Goal: Communication & Community: Answer question/provide support

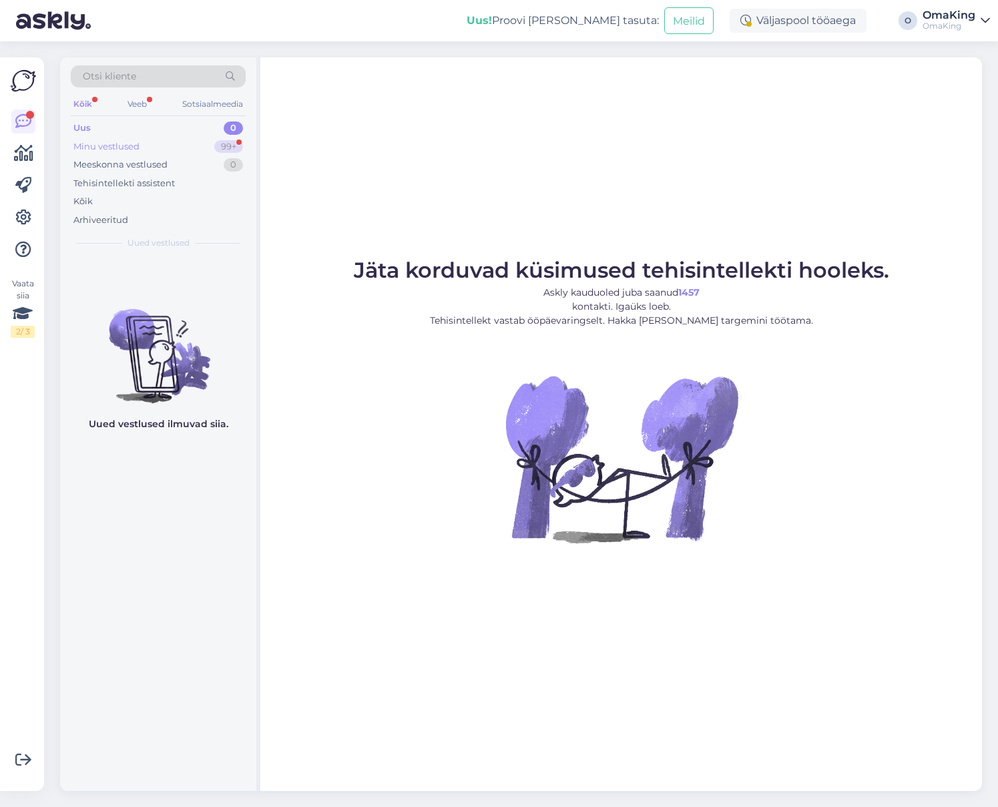
click at [97, 143] on font "Minu vestlused" at bounding box center [106, 146] width 66 height 11
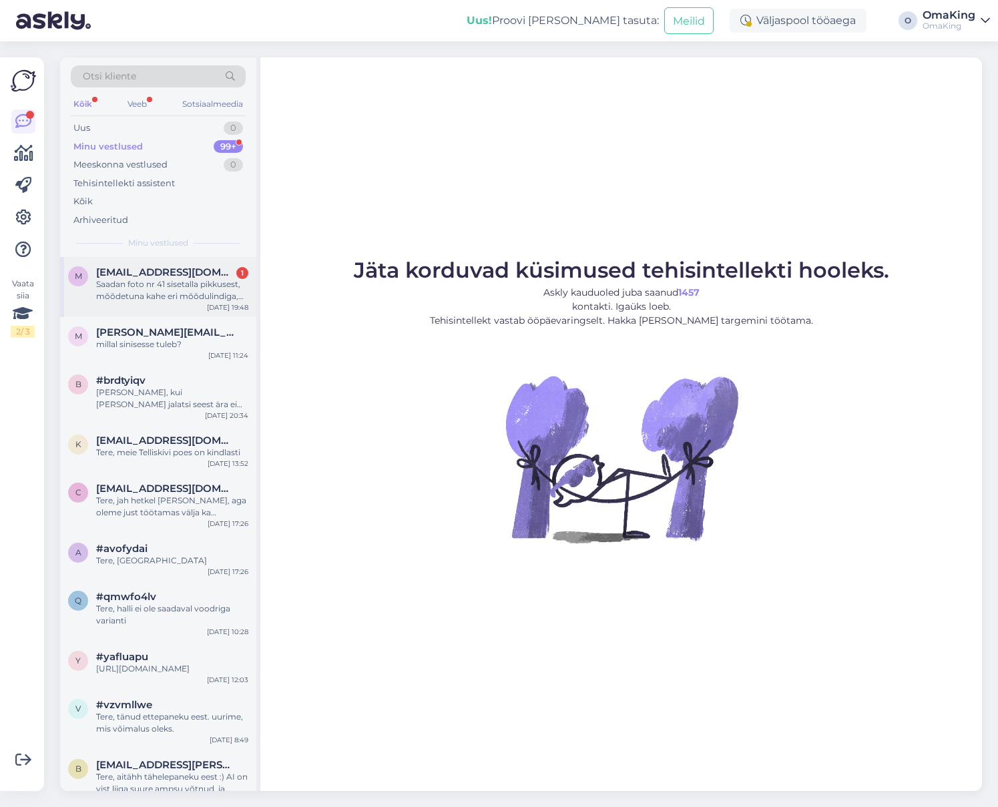
click at [147, 270] on font "[EMAIL_ADDRESS][DOMAIN_NAME]" at bounding box center [188, 272] width 184 height 13
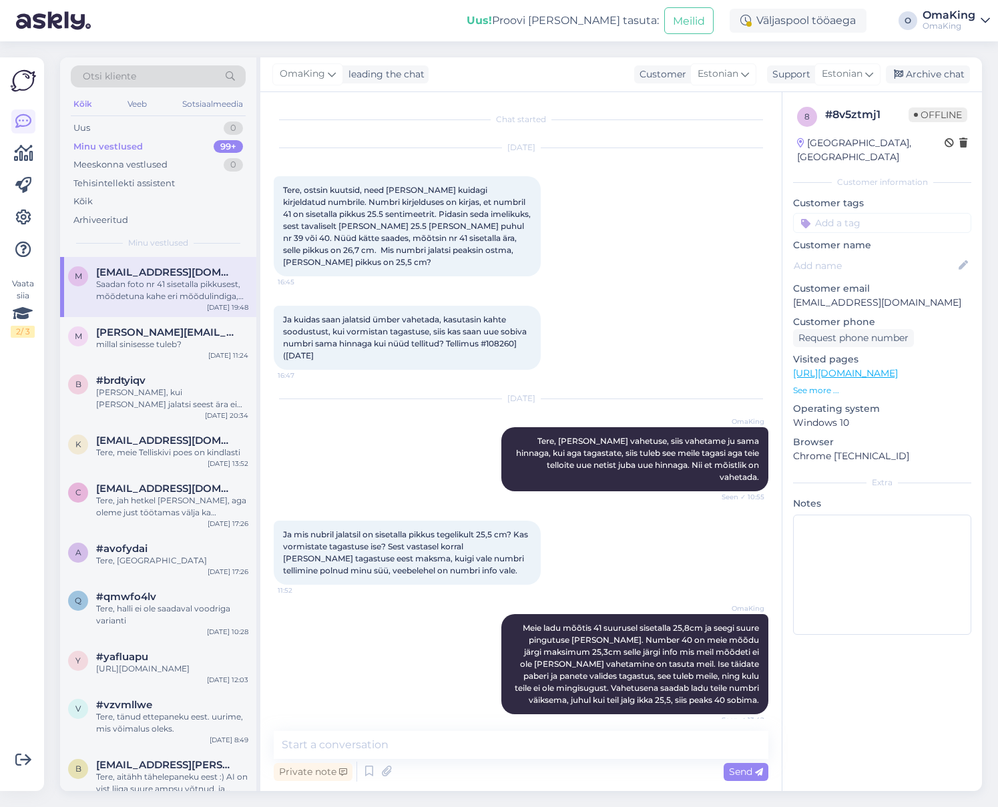
scroll to position [392, 0]
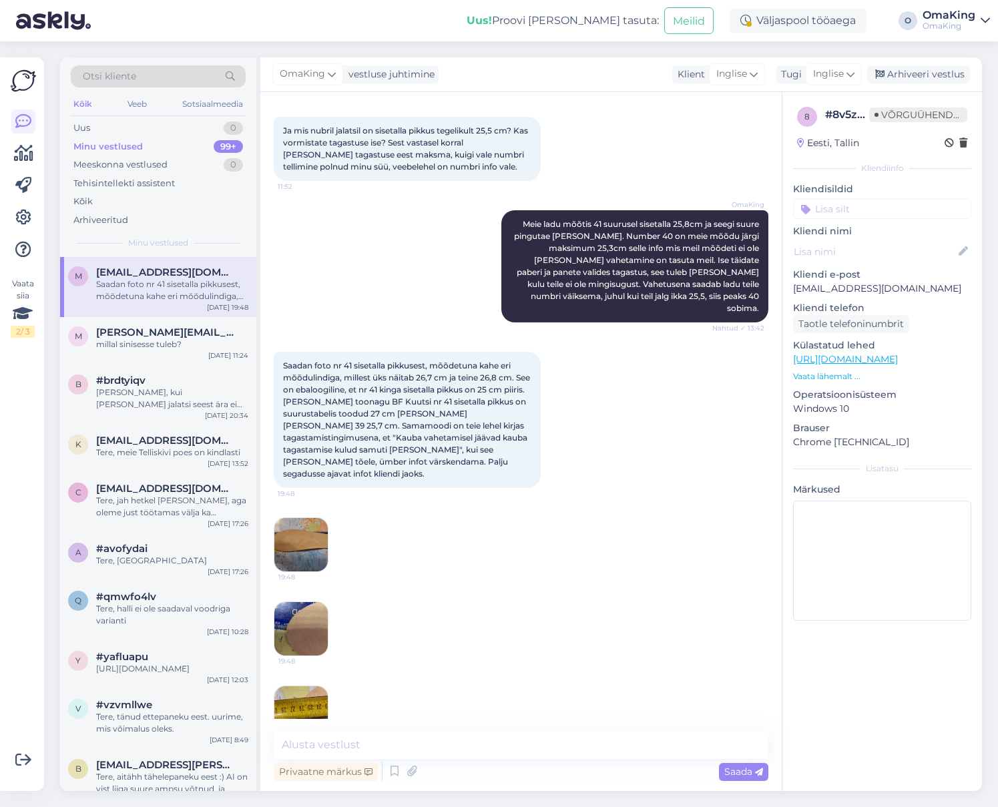
click at [303, 518] on img at bounding box center [300, 544] width 53 height 53
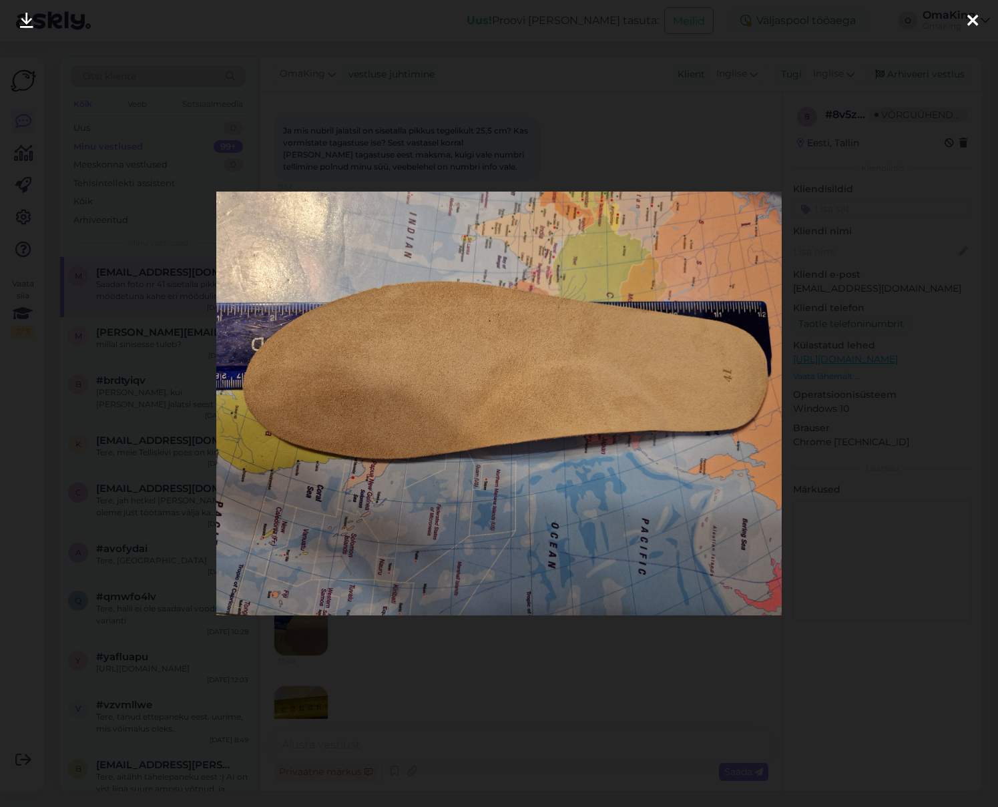
click at [974, 20] on icon at bounding box center [972, 21] width 11 height 17
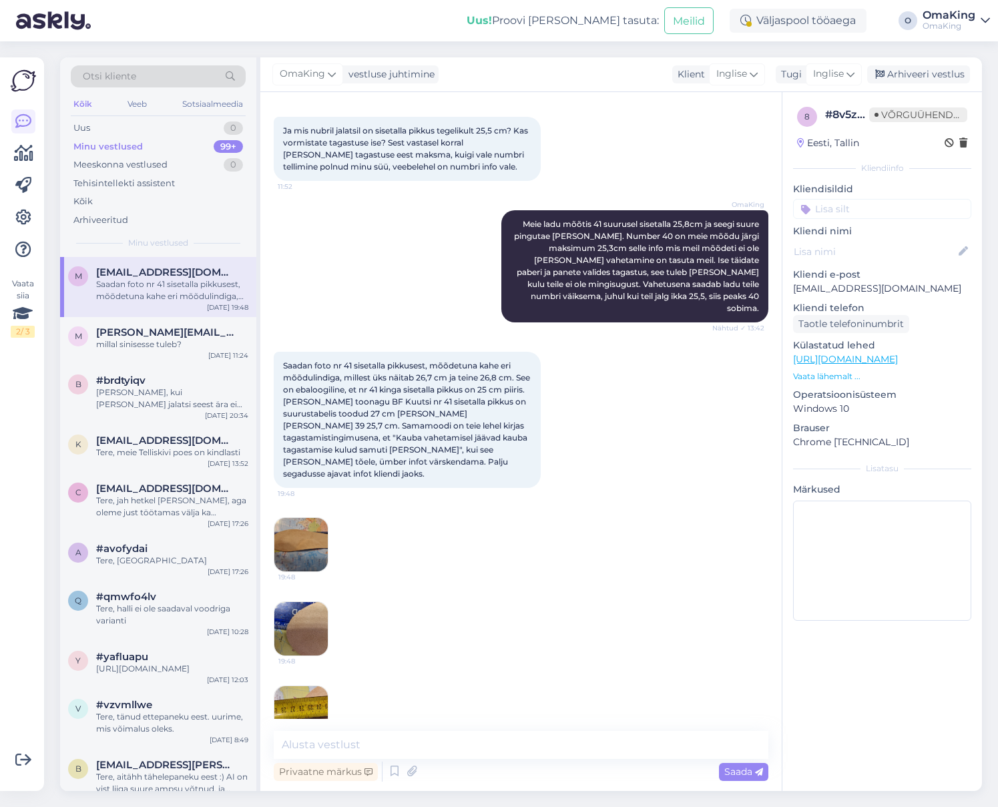
click at [292, 602] on img at bounding box center [300, 628] width 53 height 53
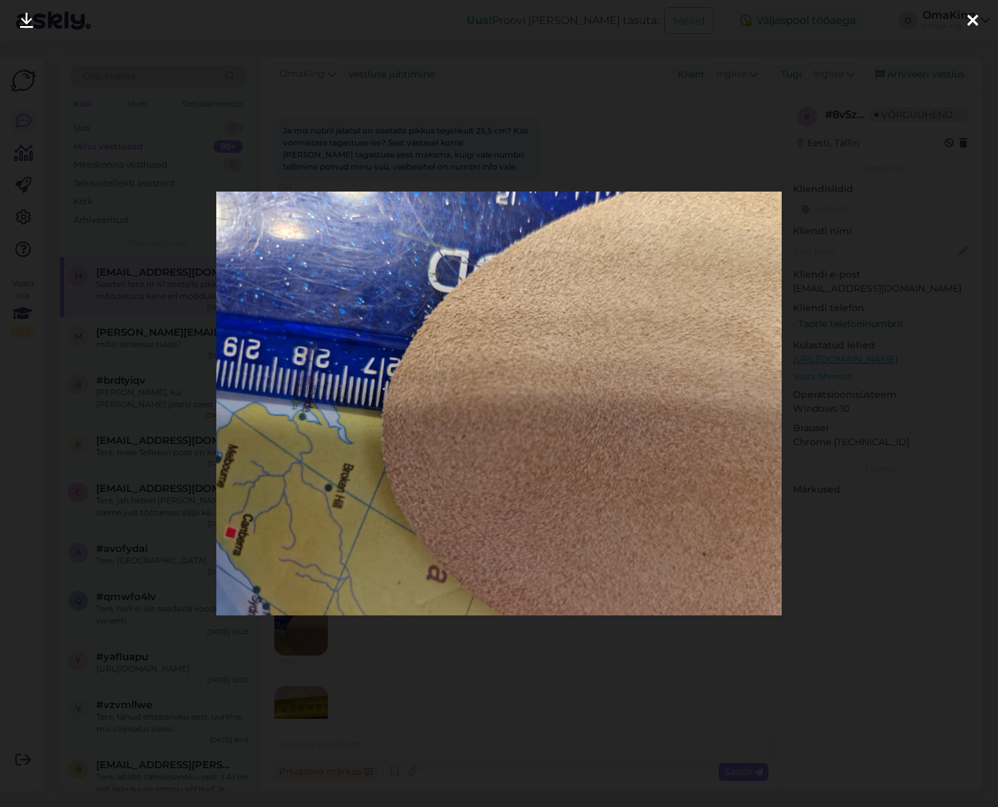
click at [971, 15] on icon at bounding box center [972, 21] width 11 height 17
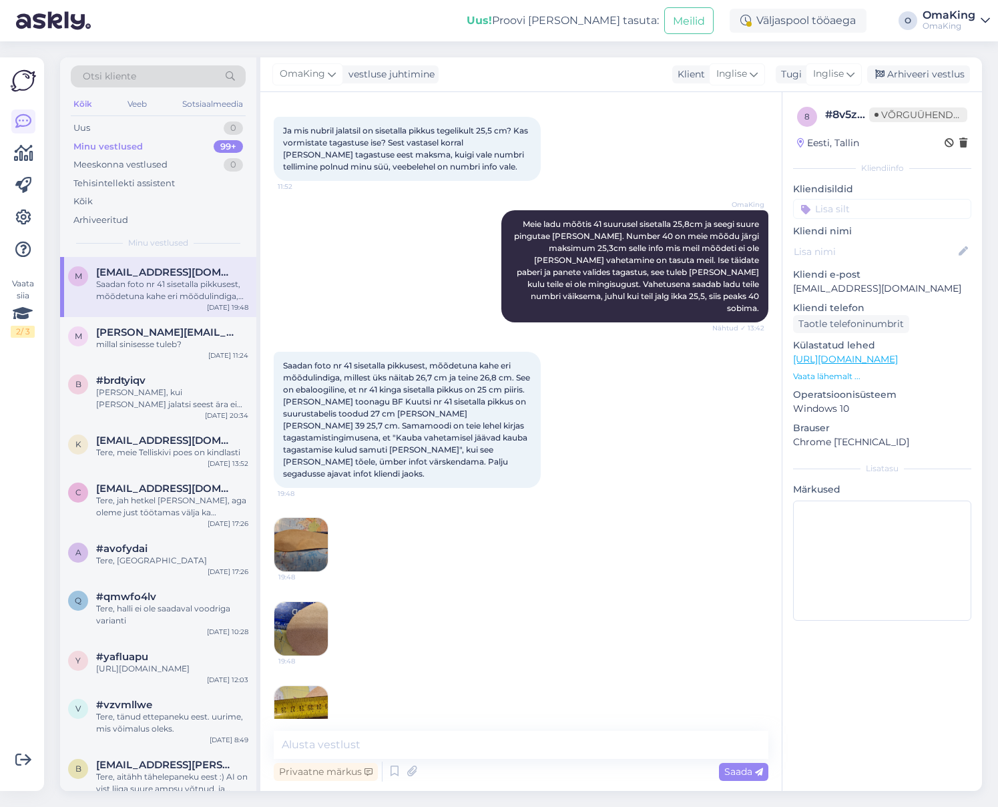
click at [303, 686] on img at bounding box center [300, 712] width 53 height 53
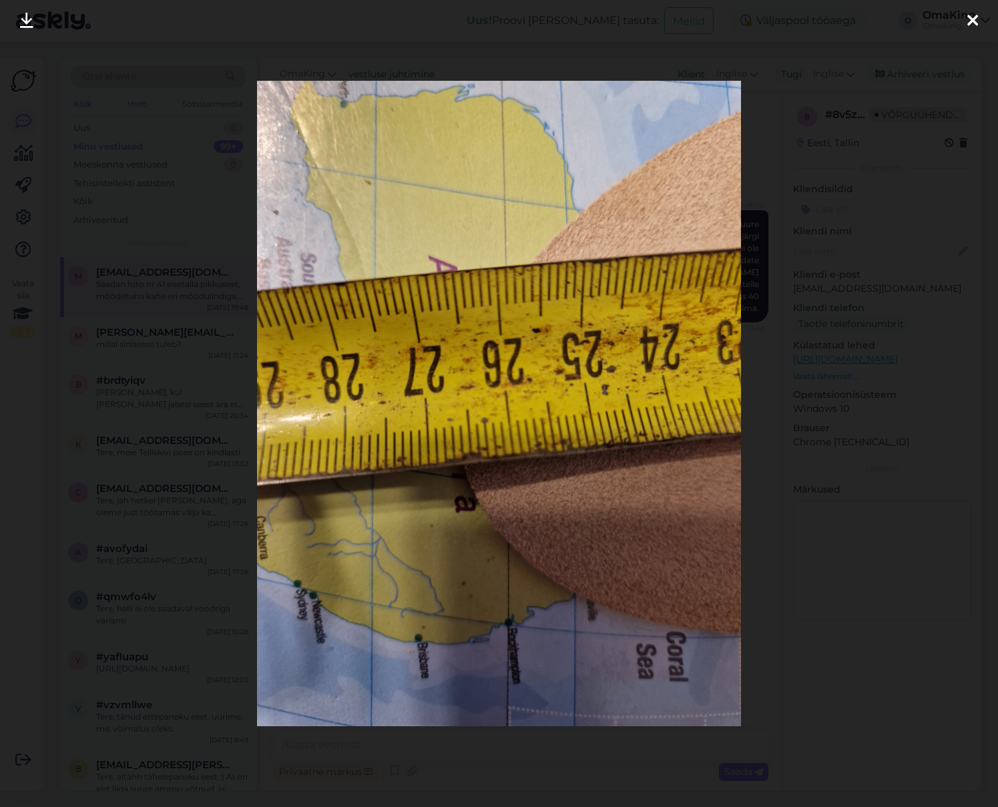
click at [972, 13] on icon at bounding box center [972, 21] width 11 height 17
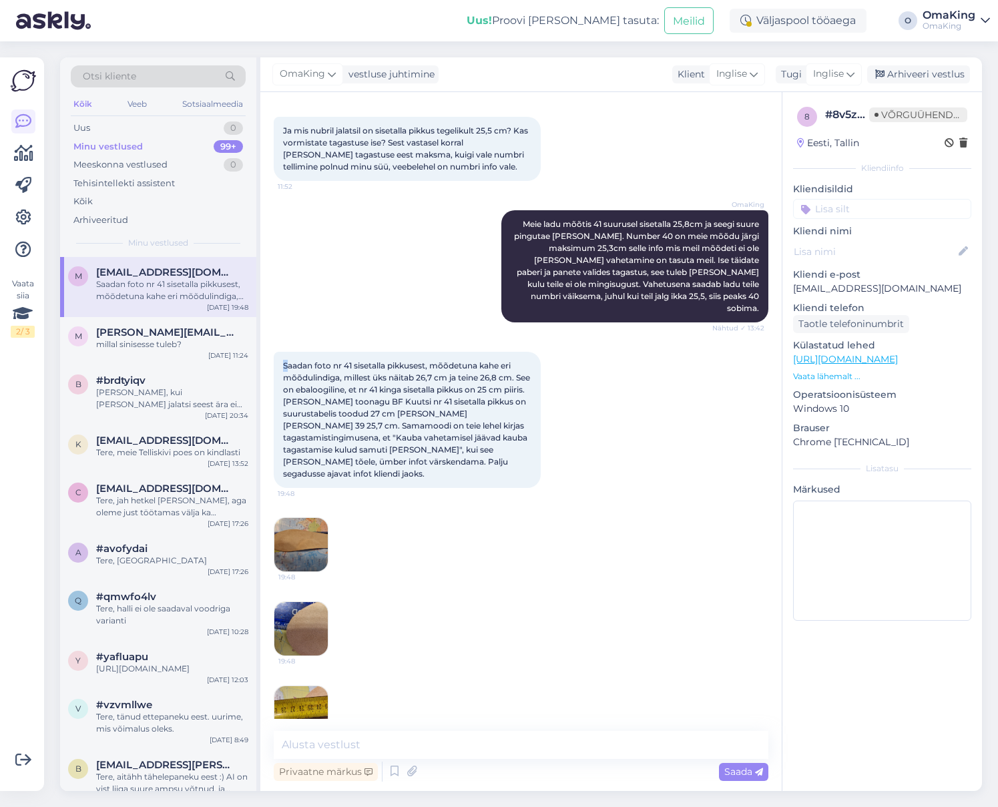
click at [286, 360] on font "Saadan foto nr 41 sisetalla pikkusest, mõõdetuna kahe eri mõõdulindiga, millest…" at bounding box center [407, 419] width 249 height 118
click at [464, 438] on div "Saadan foto nr 41 sisetalla pikkusest, mõõdetuna kahe eri mõõdulindiga, millest…" at bounding box center [407, 420] width 267 height 136
click at [302, 744] on textarea at bounding box center [521, 745] width 495 height 28
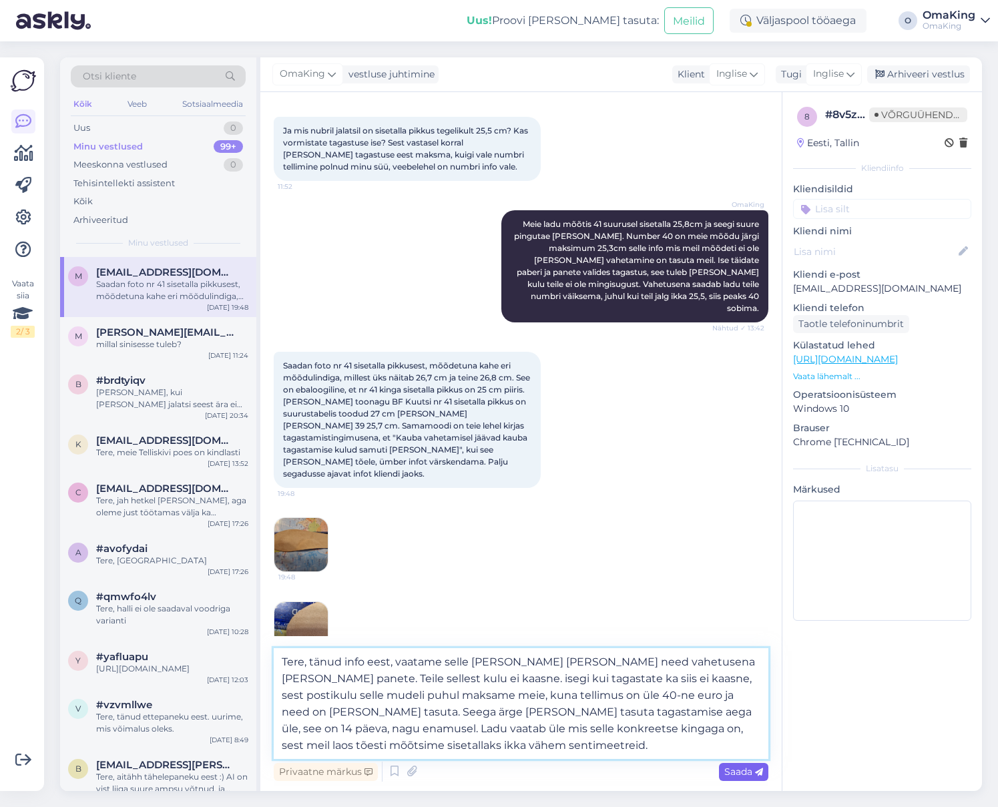
type textarea "Tere, tänud info eest, vaatame selle [PERSON_NAME] [PERSON_NAME] need vahetusen…"
click at [741, 775] on font "Saada" at bounding box center [738, 771] width 28 height 12
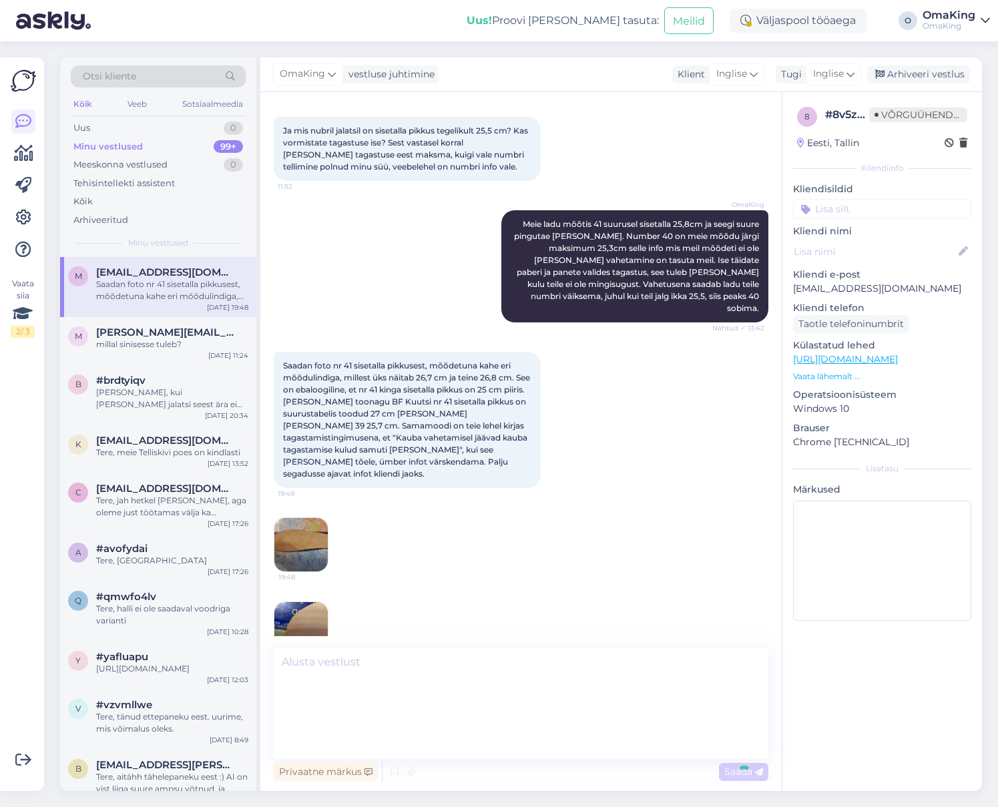
scroll to position [561, 0]
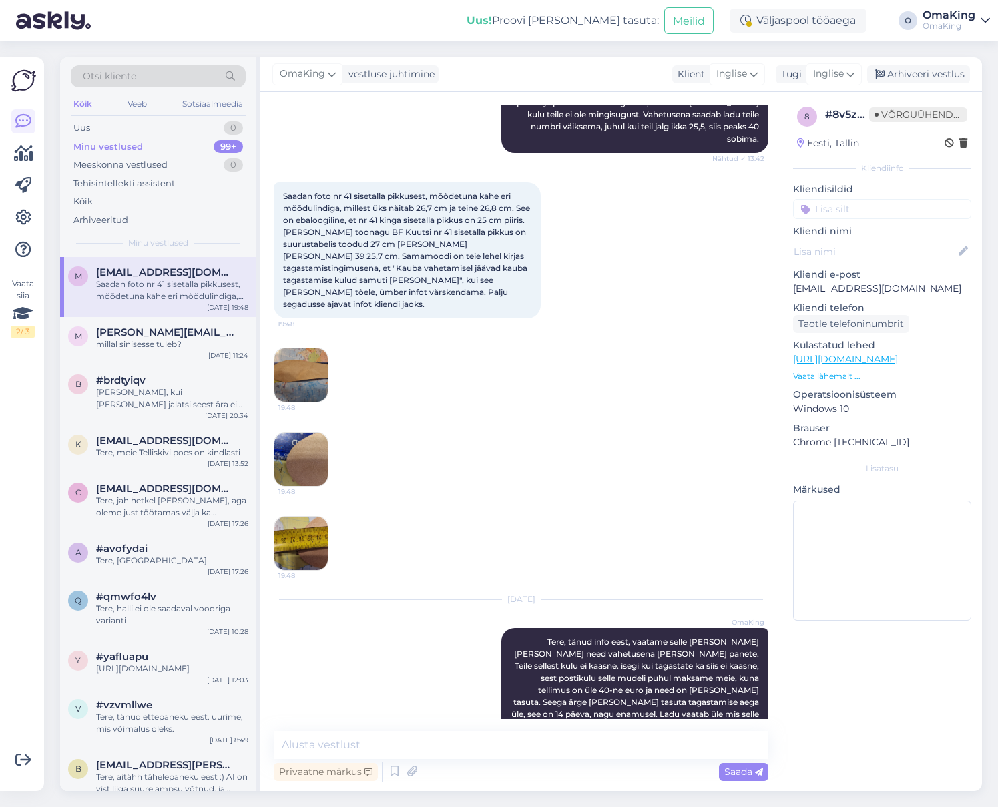
click at [305, 348] on img at bounding box center [300, 374] width 53 height 53
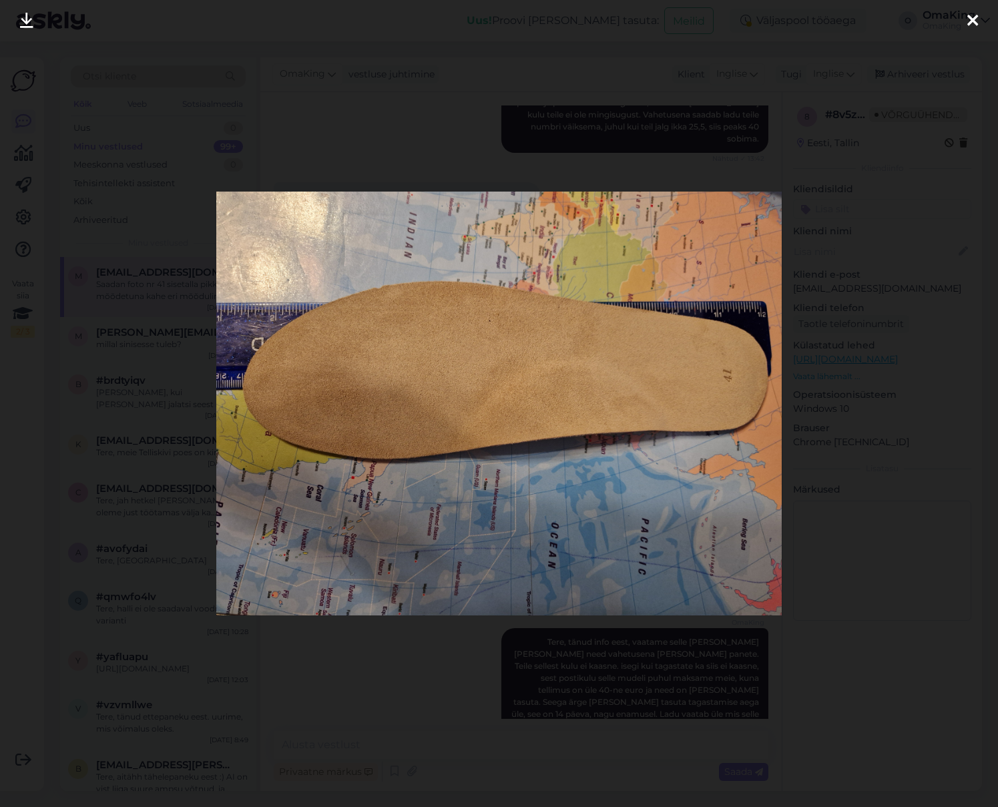
click at [973, 13] on icon at bounding box center [972, 21] width 11 height 17
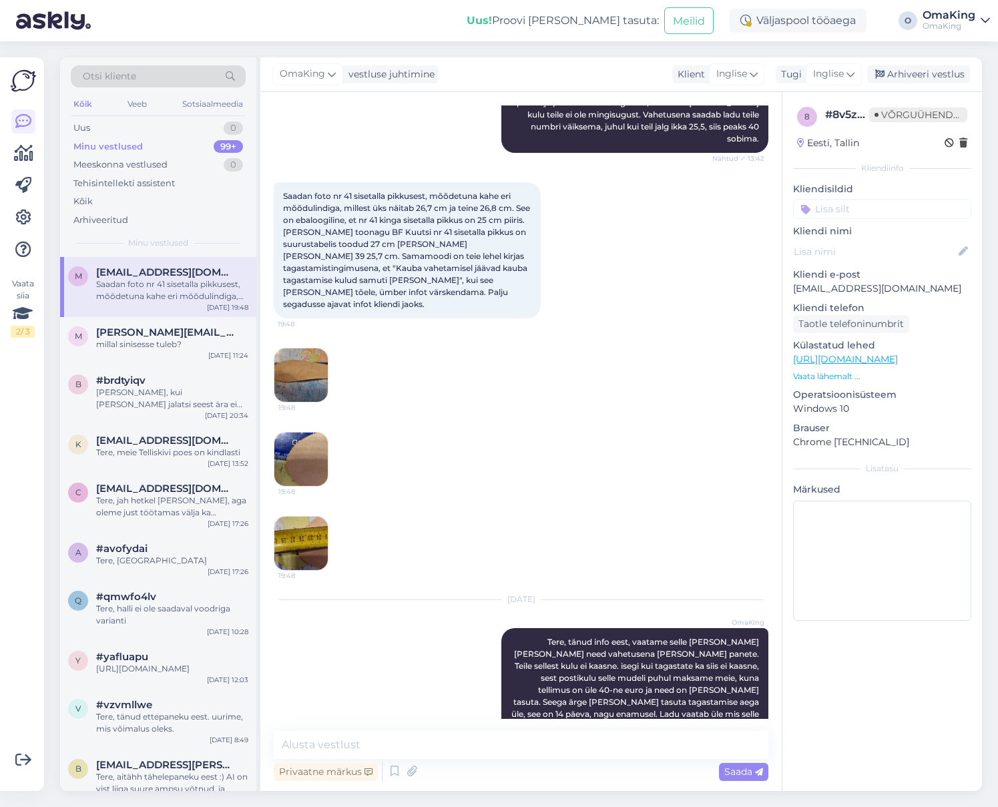
click at [298, 432] on img at bounding box center [300, 458] width 53 height 53
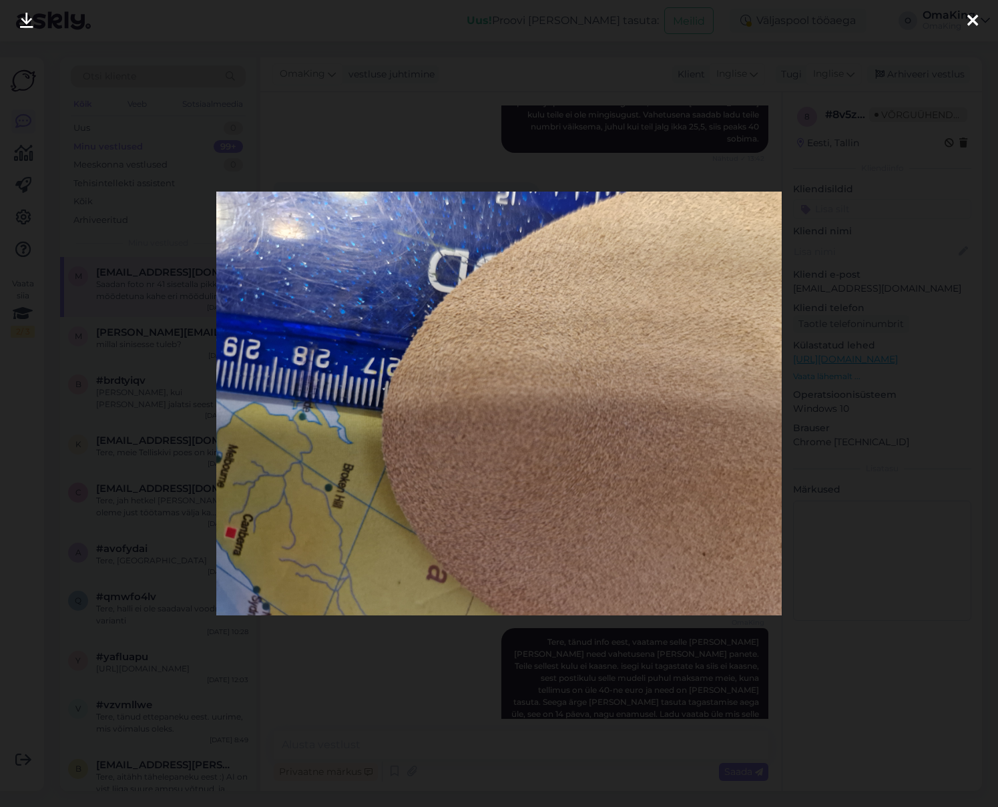
click at [980, 21] on div at bounding box center [972, 21] width 27 height 42
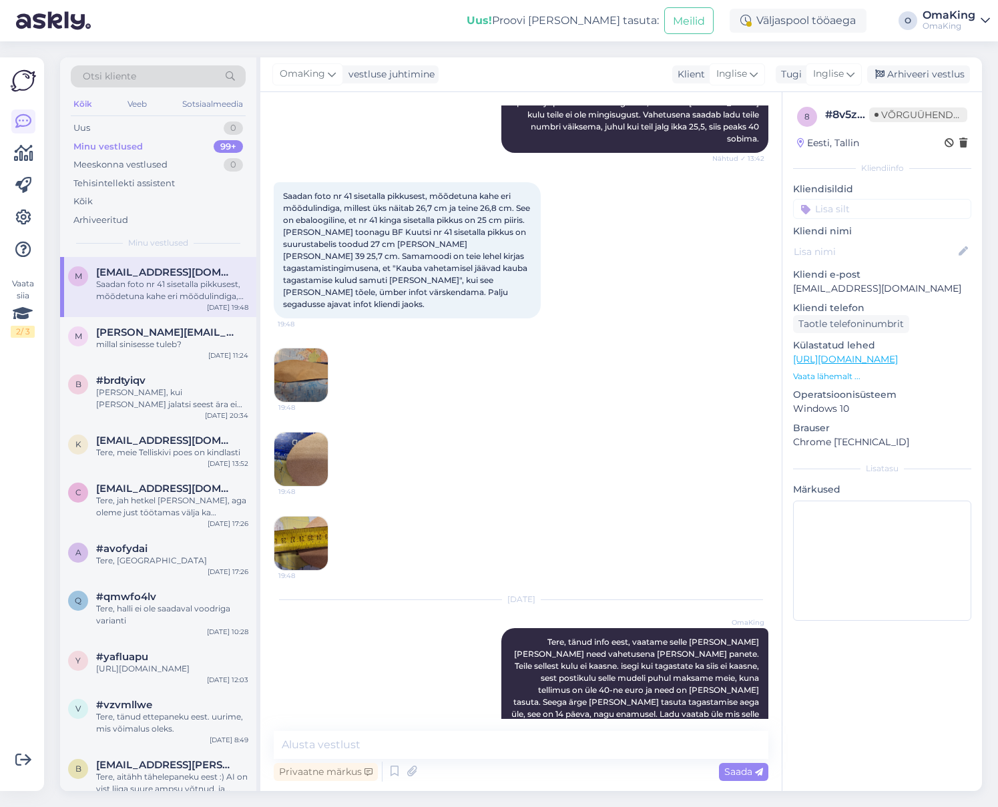
click at [297, 517] on img at bounding box center [300, 543] width 53 height 53
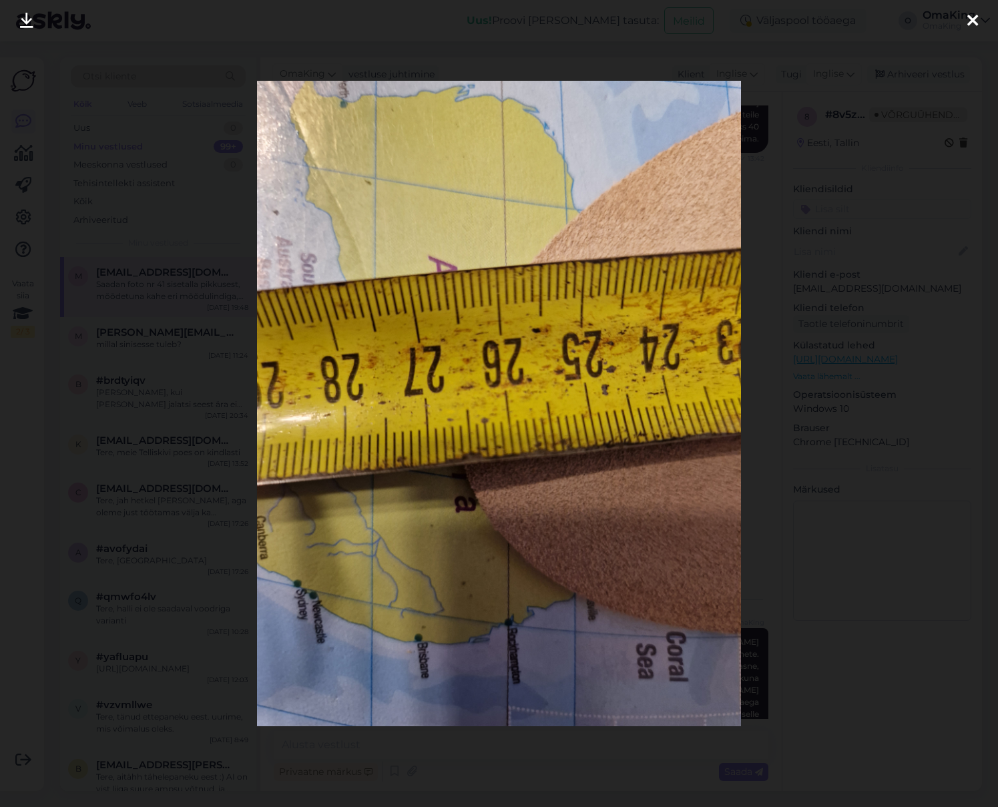
click at [978, 21] on div at bounding box center [972, 21] width 27 height 42
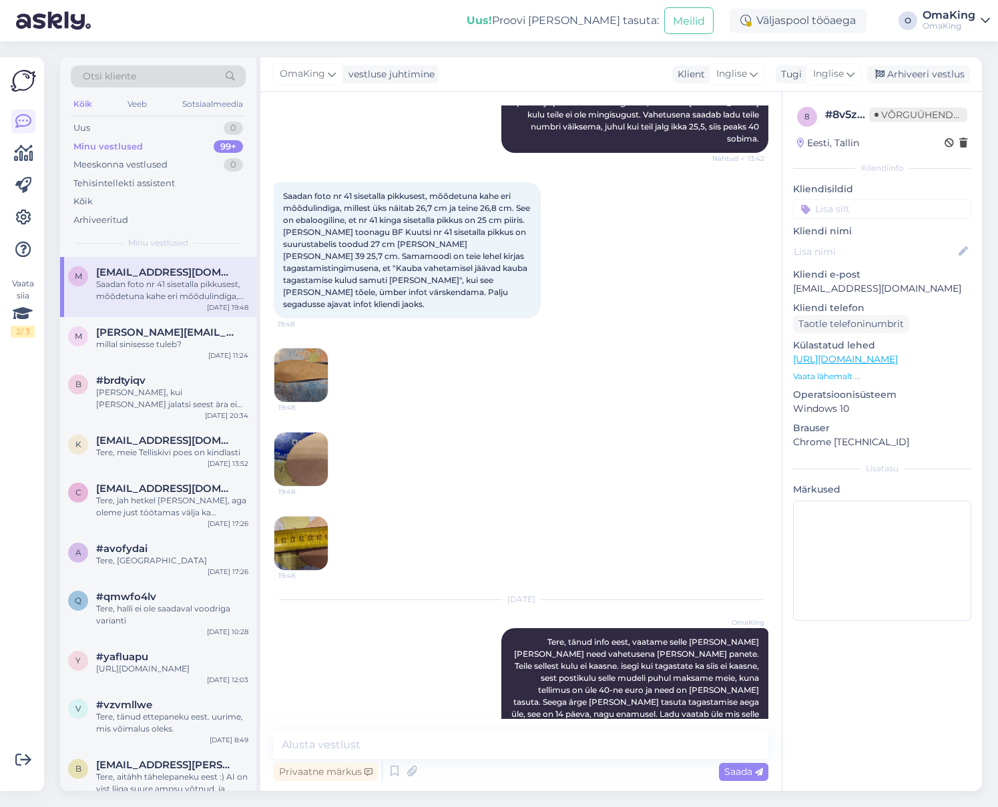
click at [294, 348] on img at bounding box center [300, 374] width 53 height 53
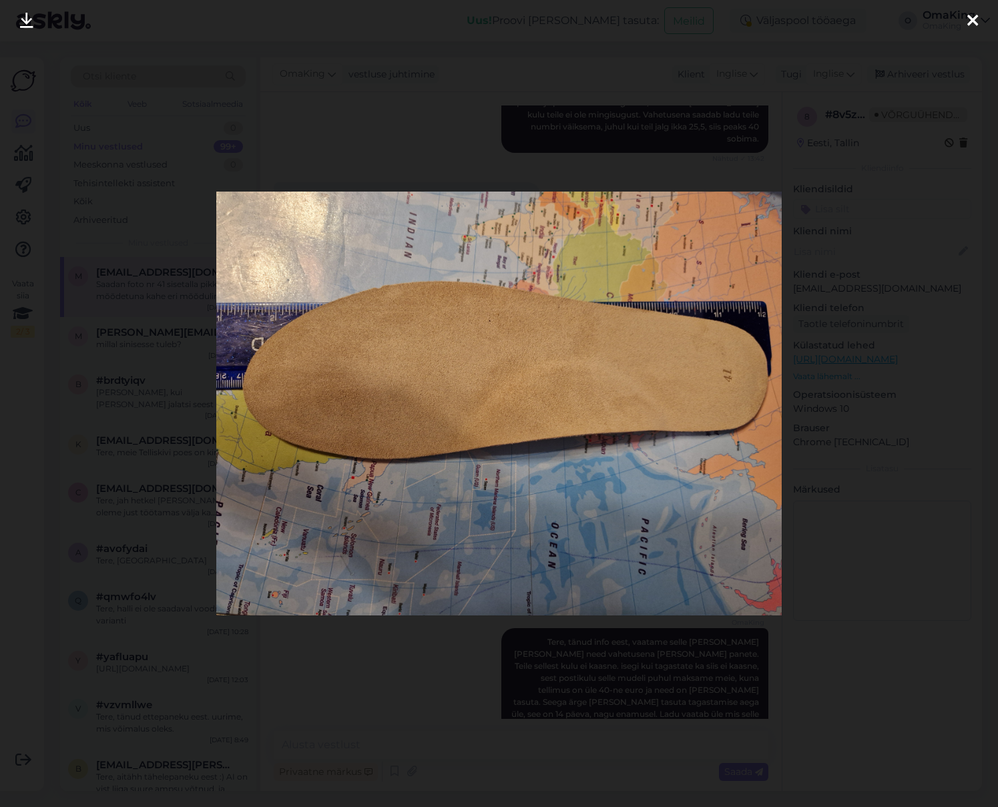
click at [977, 13] on icon at bounding box center [972, 21] width 11 height 17
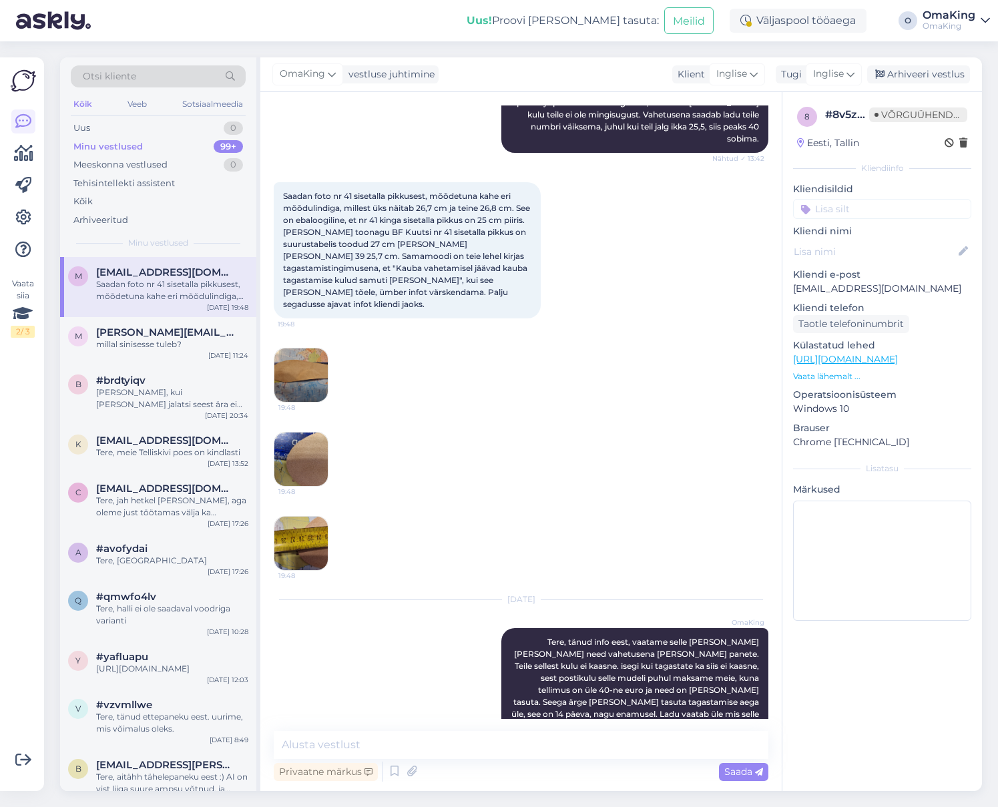
click at [299, 348] on img at bounding box center [300, 374] width 53 height 53
